Goal: Register for event/course

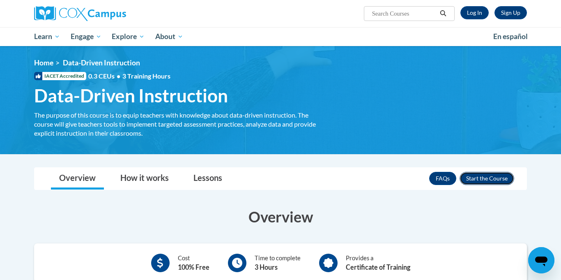
click at [488, 175] on button "Enroll" at bounding box center [486, 178] width 55 height 13
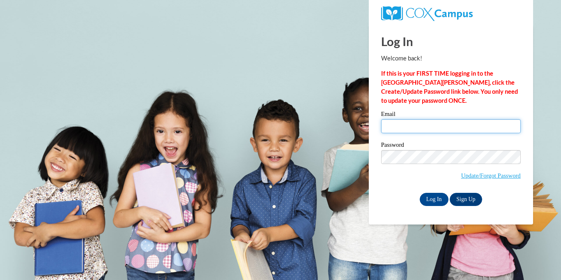
click at [495, 124] on input "Email" at bounding box center [451, 126] width 140 height 14
type input "novillafamily05@gmail.com"
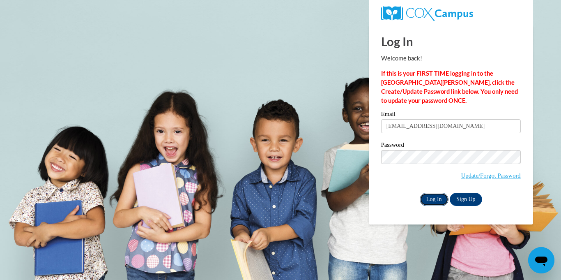
click at [443, 197] on input "Log In" at bounding box center [434, 199] width 29 height 13
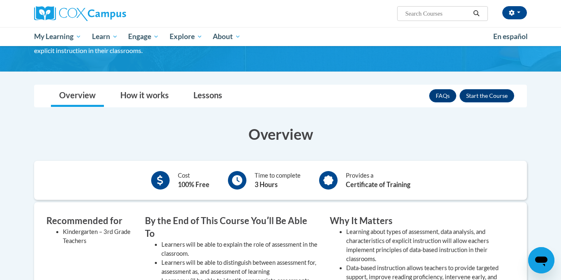
scroll to position [84, 0]
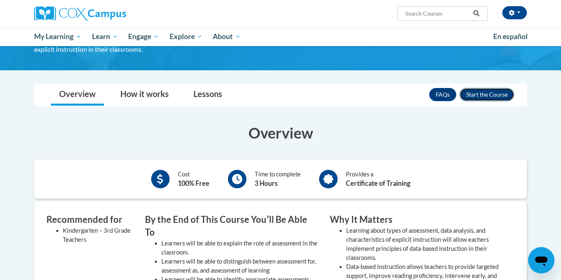
click at [492, 97] on button "Enroll" at bounding box center [486, 94] width 55 height 13
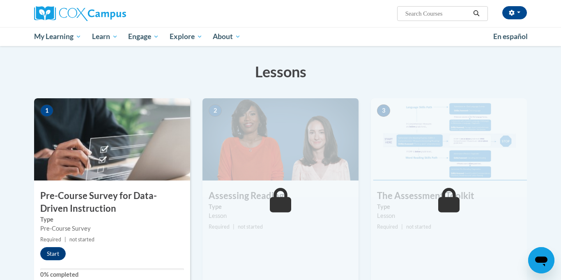
scroll to position [120, 0]
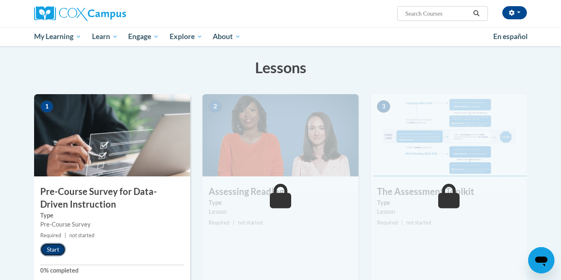
click at [57, 251] on button "Start" at bounding box center [52, 249] width 25 height 13
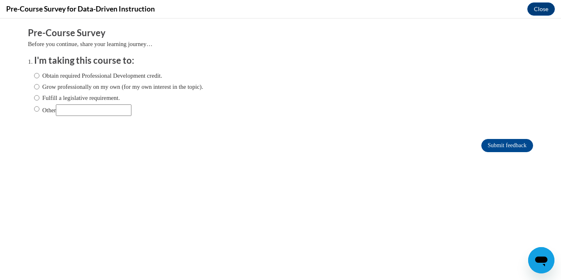
scroll to position [0, 0]
click at [82, 78] on label "Obtain required Professional Development credit." at bounding box center [98, 75] width 128 height 9
click at [39, 78] on input "Obtain required Professional Development credit." at bounding box center [36, 75] width 5 height 9
radio input "true"
click at [489, 146] on input "Submit feedback" at bounding box center [507, 145] width 52 height 13
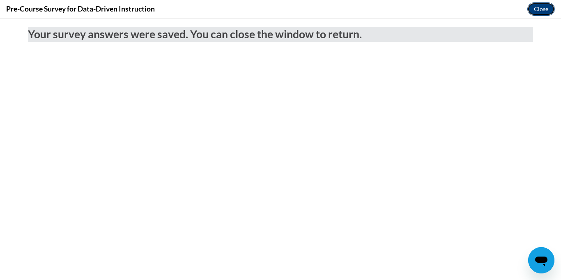
click at [538, 12] on button "Close" at bounding box center [541, 8] width 28 height 13
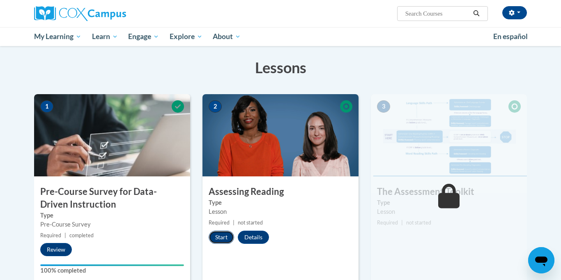
click at [223, 240] on button "Start" at bounding box center [221, 236] width 25 height 13
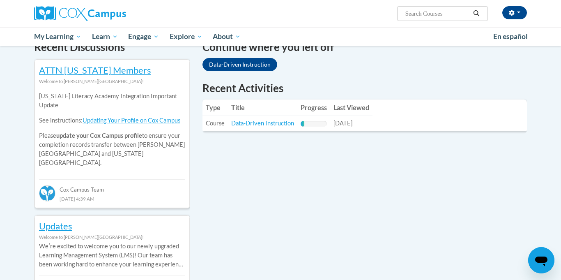
scroll to position [260, 0]
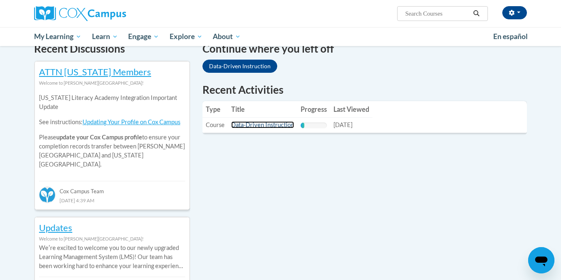
click at [268, 122] on link "Data-Driven Instruction" at bounding box center [262, 124] width 63 height 7
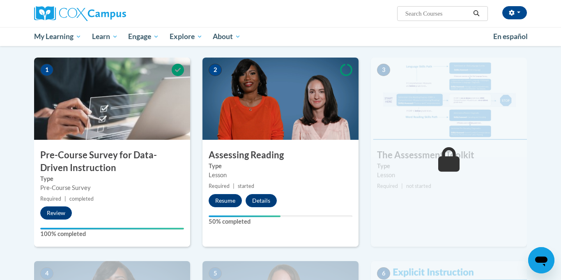
scroll to position [158, 0]
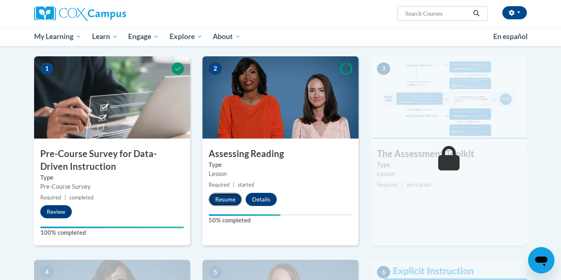
click at [219, 202] on button "Resume" at bounding box center [225, 199] width 33 height 13
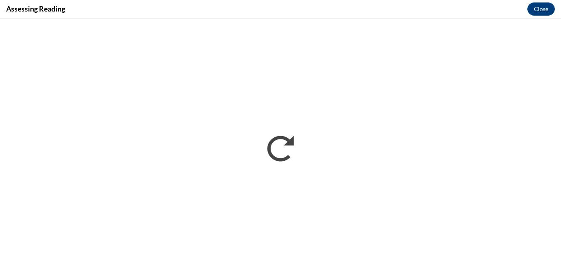
scroll to position [0, 0]
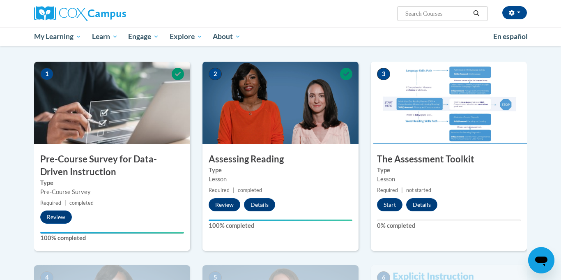
scroll to position [151, 0]
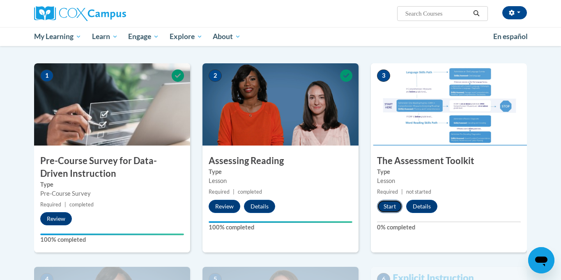
click at [385, 205] on button "Start" at bounding box center [389, 206] width 25 height 13
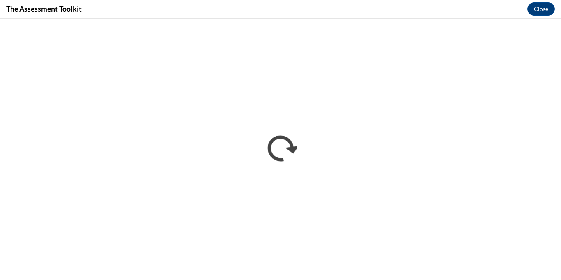
scroll to position [0, 0]
